Goal: Information Seeking & Learning: Find specific page/section

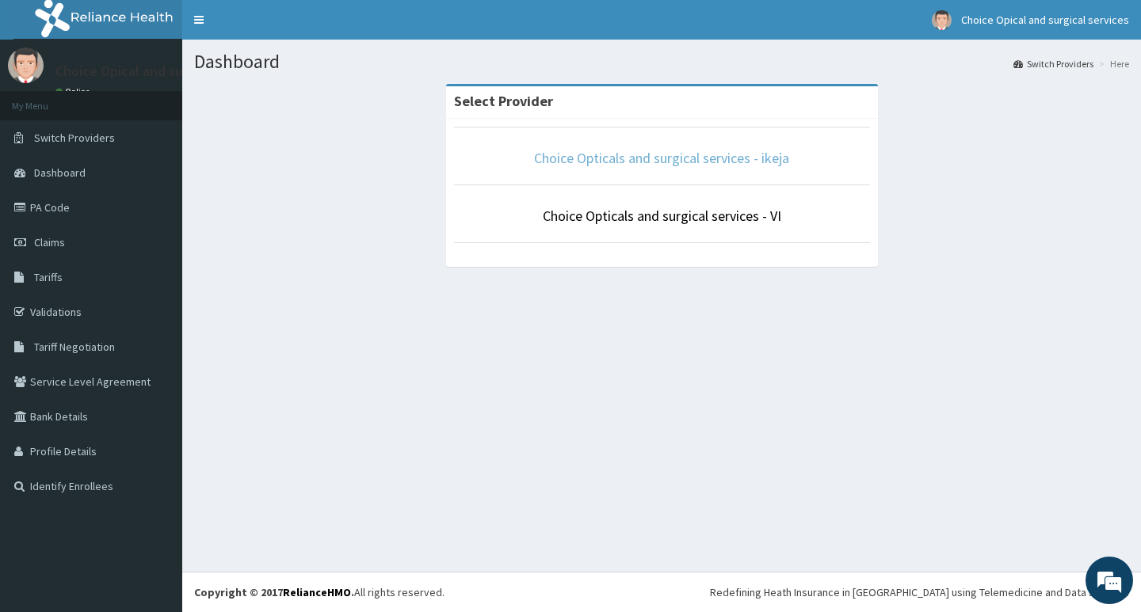
click at [662, 153] on link "Choice Opticals and surgical services - ikeja" at bounding box center [661, 158] width 255 height 18
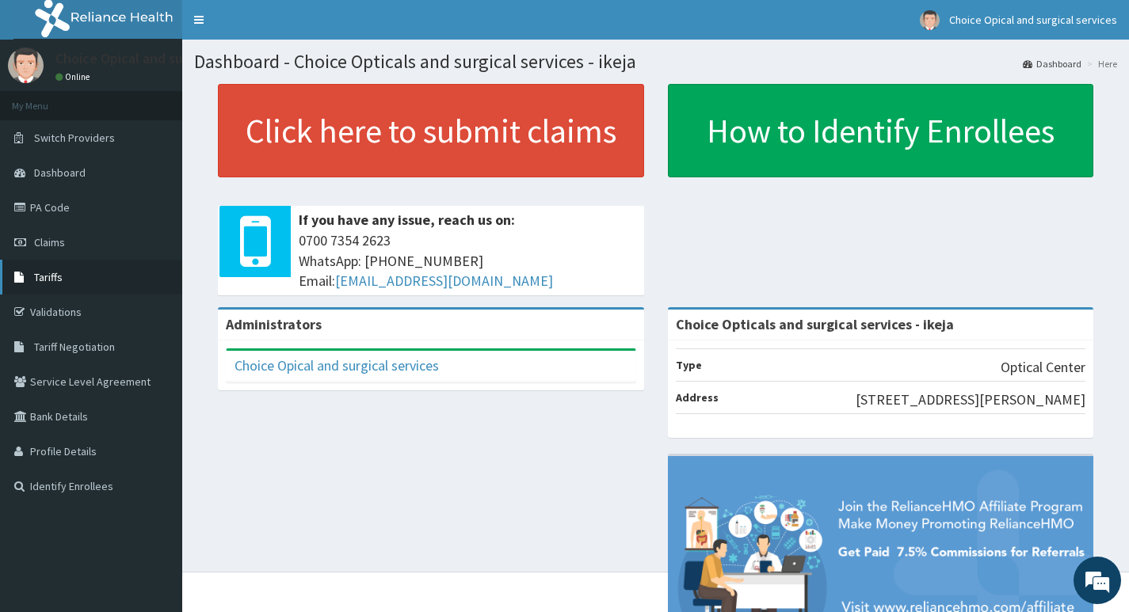
click at [46, 269] on link "Tariffs" at bounding box center [91, 277] width 182 height 35
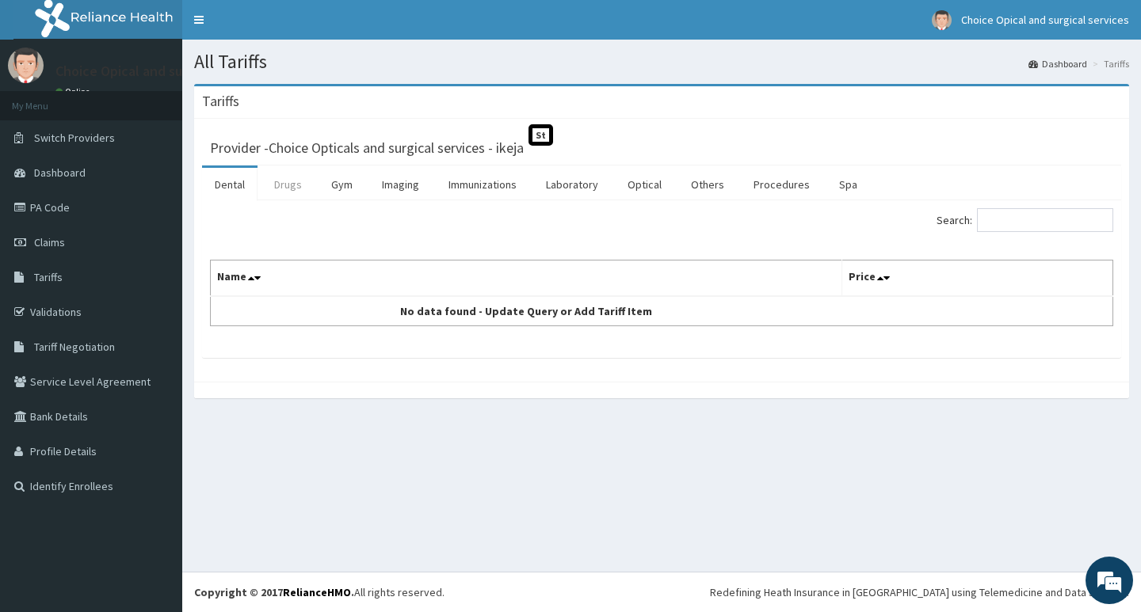
click at [292, 186] on link "Drugs" at bounding box center [287, 184] width 53 height 33
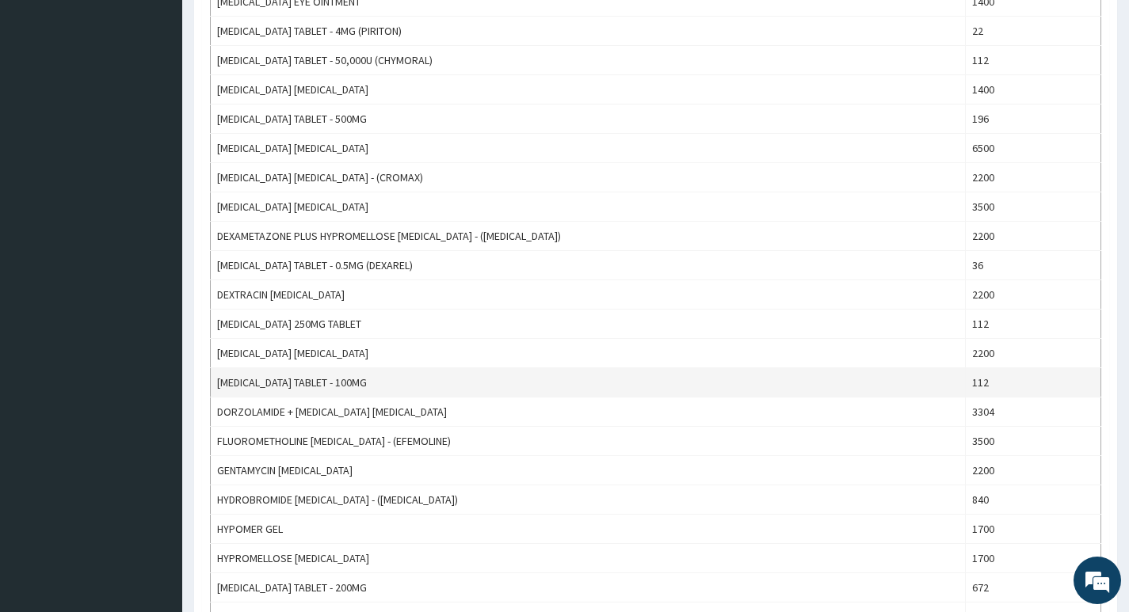
scroll to position [1267, 0]
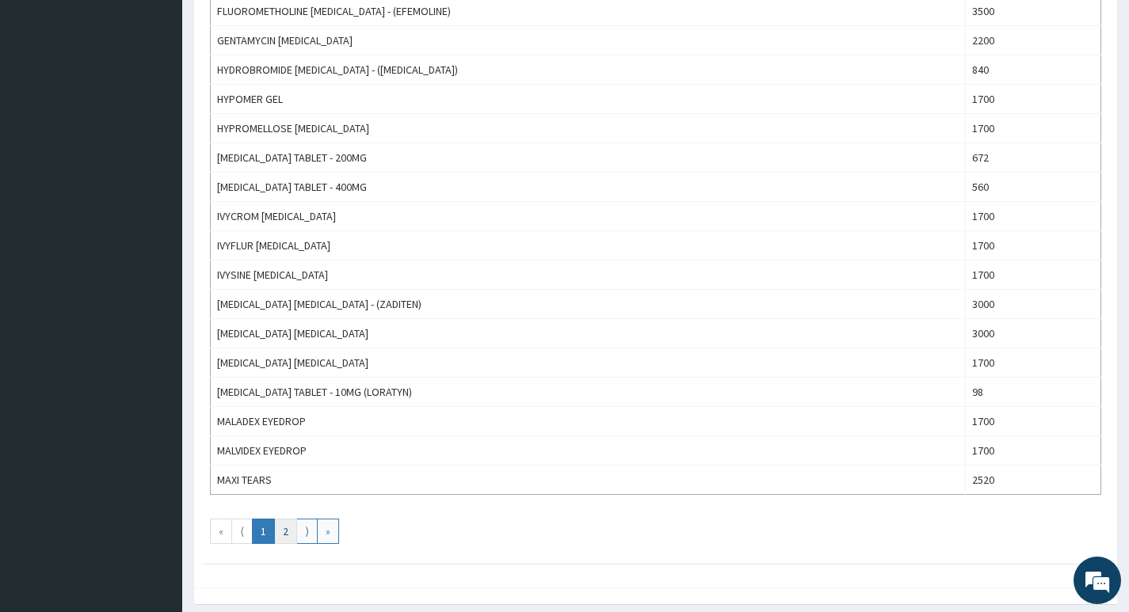
click at [281, 533] on link "2" at bounding box center [285, 531] width 23 height 25
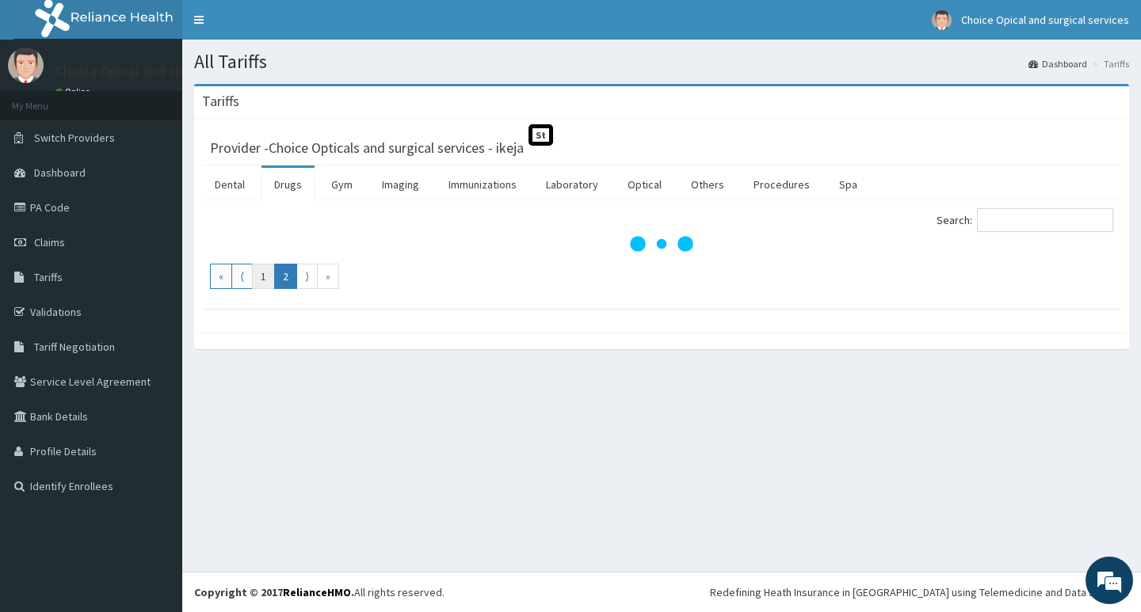
click at [257, 278] on link "1" at bounding box center [263, 276] width 23 height 25
